Goal: Complete application form

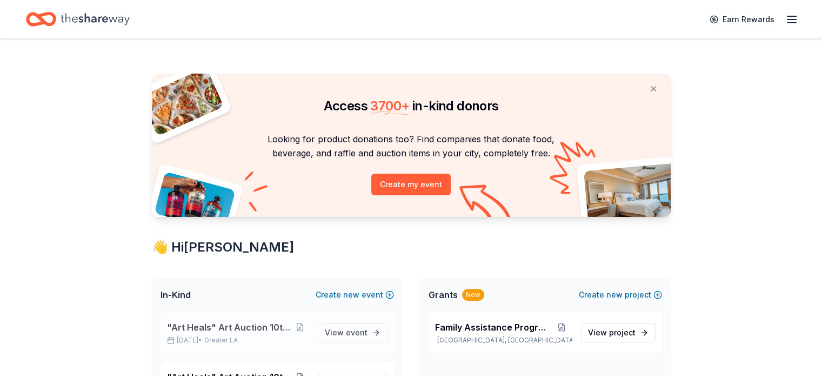
click at [223, 329] on span ""Art Heals" Art Auction 10th Annual" at bounding box center [229, 326] width 125 height 13
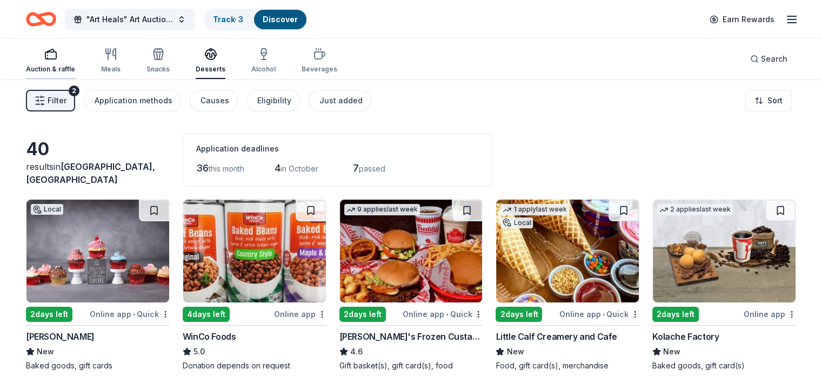
click at [61, 62] on div "Auction & raffle" at bounding box center [50, 61] width 49 height 26
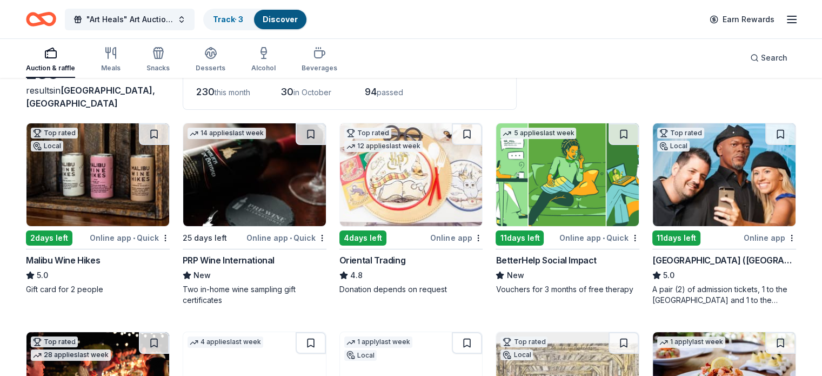
scroll to position [77, 0]
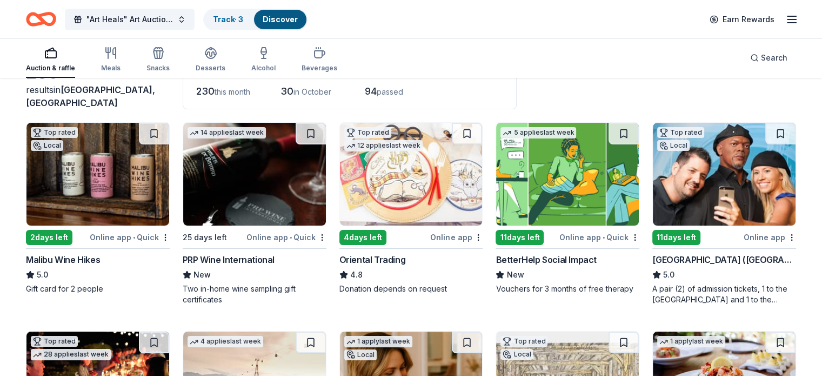
click at [566, 177] on img at bounding box center [567, 174] width 143 height 103
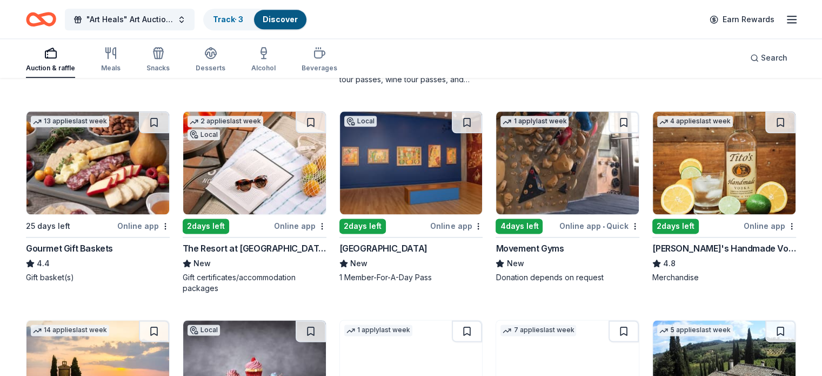
scroll to position [1332, 0]
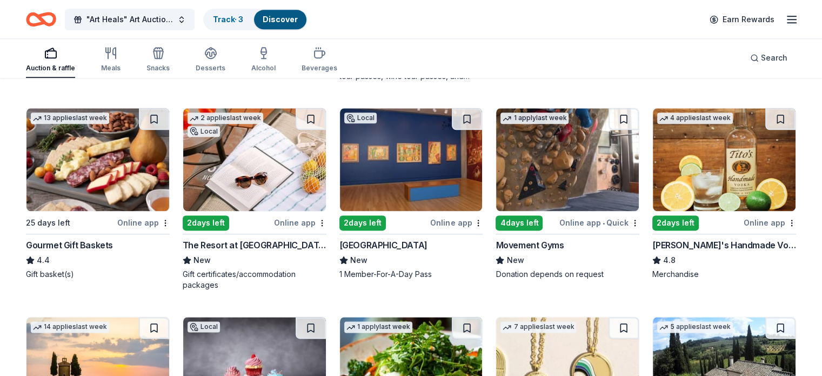
click at [285, 179] on img at bounding box center [254, 159] width 143 height 103
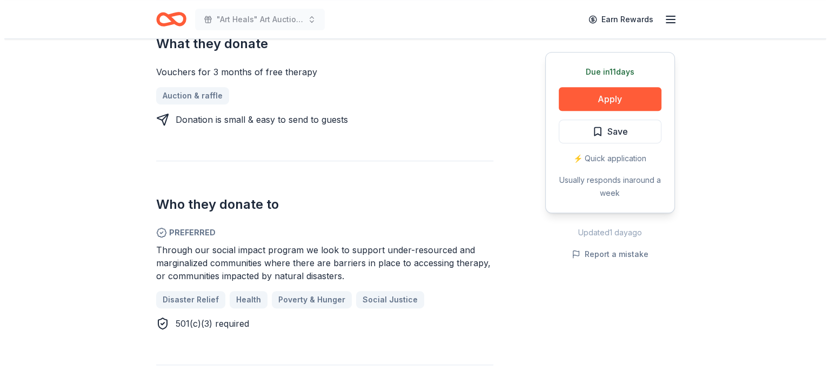
scroll to position [476, 0]
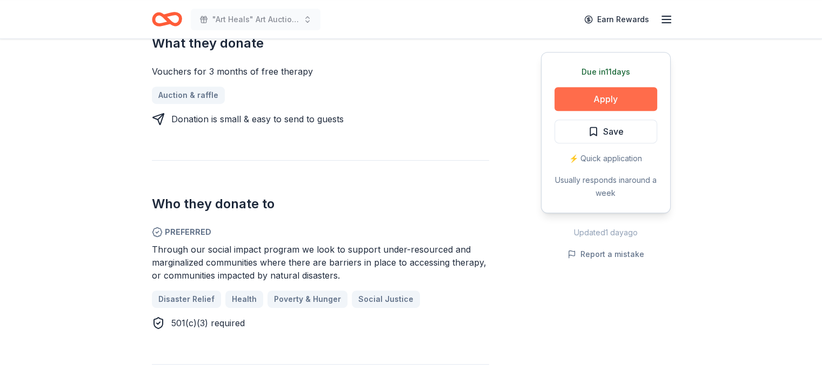
click at [625, 99] on button "Apply" at bounding box center [605, 99] width 103 height 24
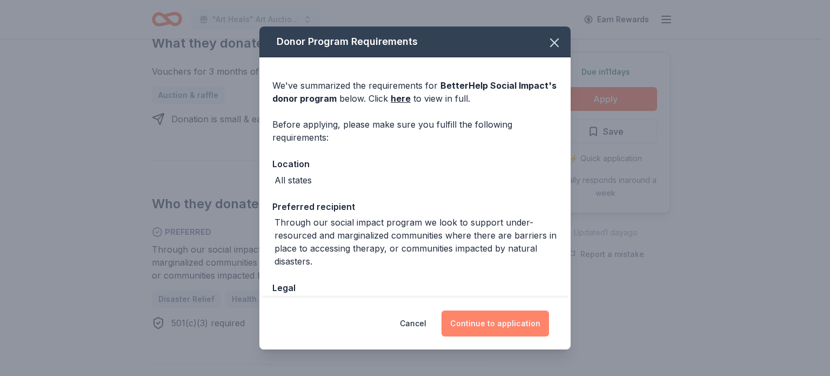
click at [516, 316] on button "Continue to application" at bounding box center [496, 323] width 108 height 26
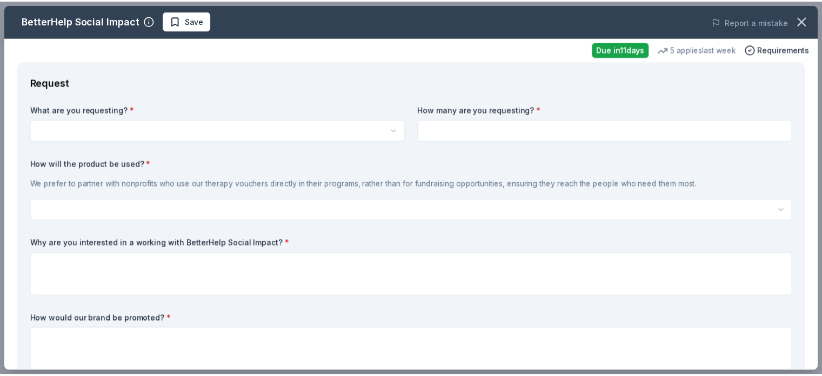
scroll to position [0, 0]
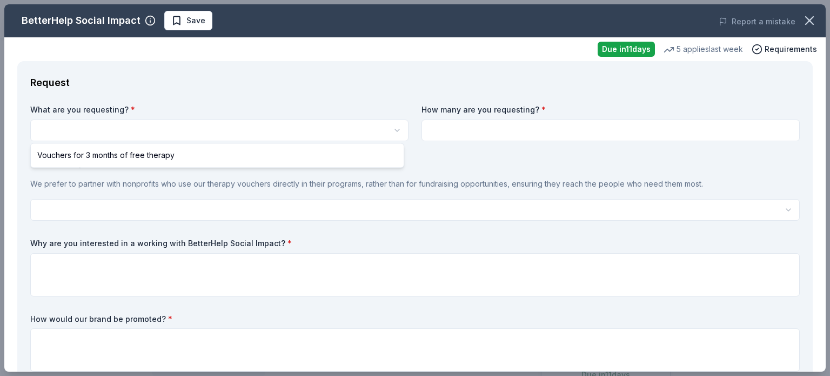
click at [337, 131] on html ""Art Heals" Art Auction 10th Annual Save Apply Due [DATE] Share BetterHelp Soci…" at bounding box center [415, 188] width 830 height 376
select select "Vouchers for 3 months of free therapy"
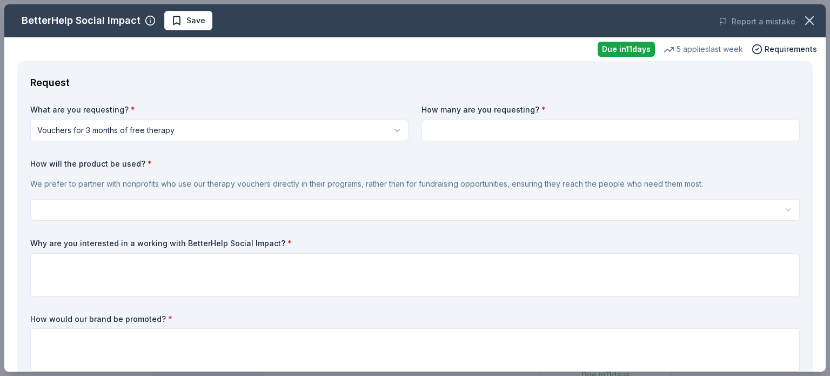
click at [489, 128] on input at bounding box center [611, 130] width 378 height 22
type input "1"
click at [802, 13] on icon "button" at bounding box center [809, 20] width 15 height 15
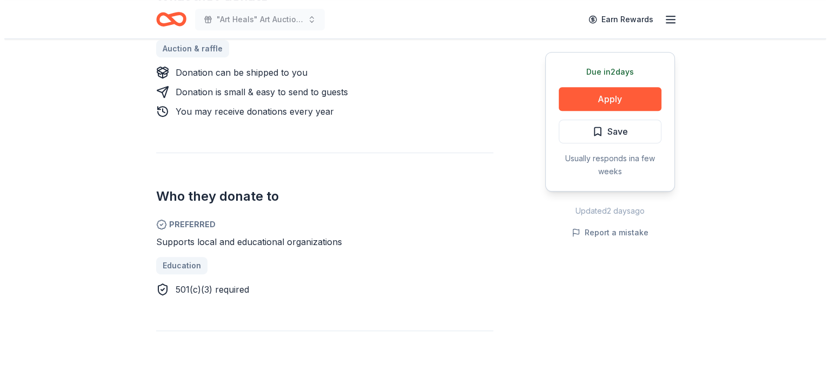
scroll to position [519, 0]
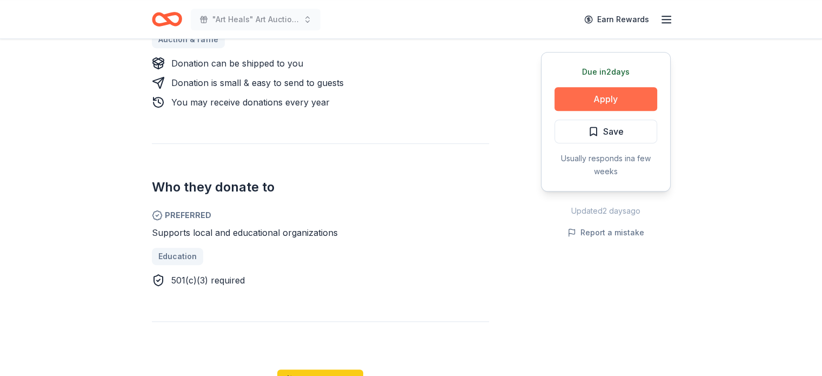
click at [626, 96] on button "Apply" at bounding box center [605, 99] width 103 height 24
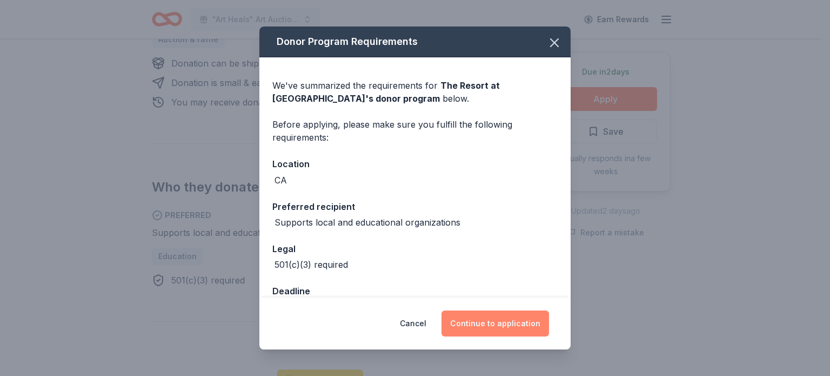
click at [467, 323] on button "Continue to application" at bounding box center [496, 323] width 108 height 26
